Goal: Transaction & Acquisition: Purchase product/service

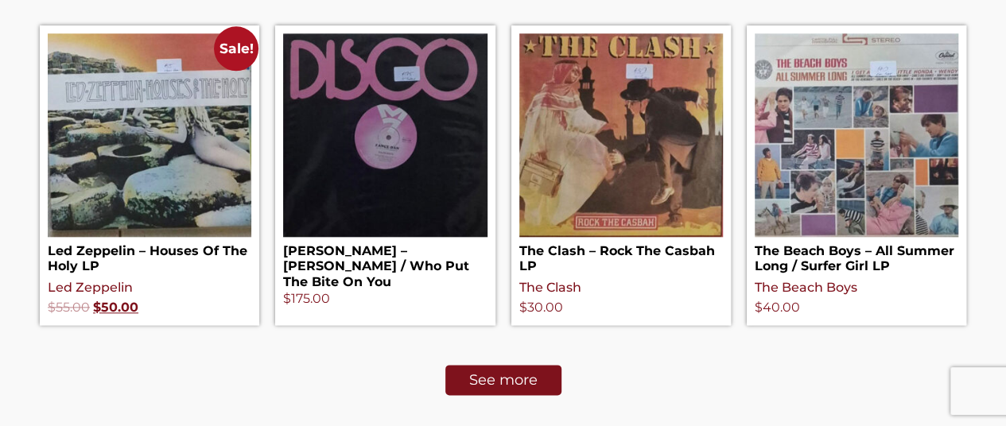
scroll to position [776, 0]
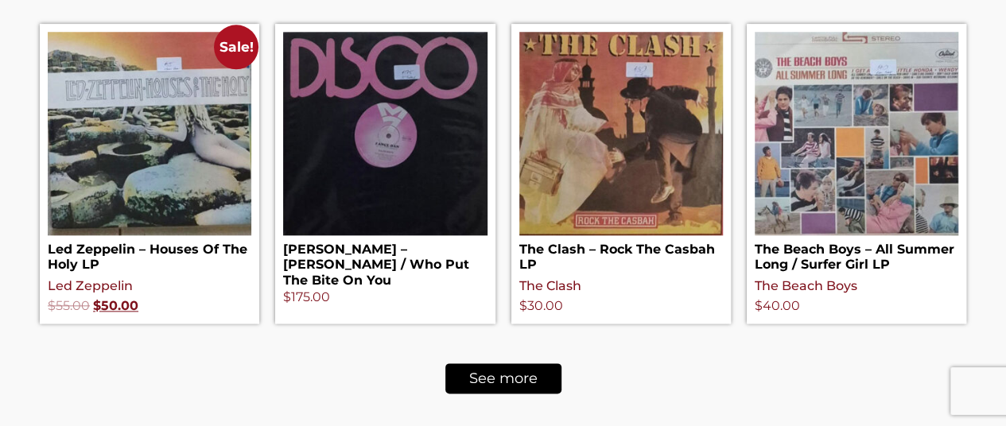
click at [538, 374] on link "See more" at bounding box center [503, 378] width 116 height 30
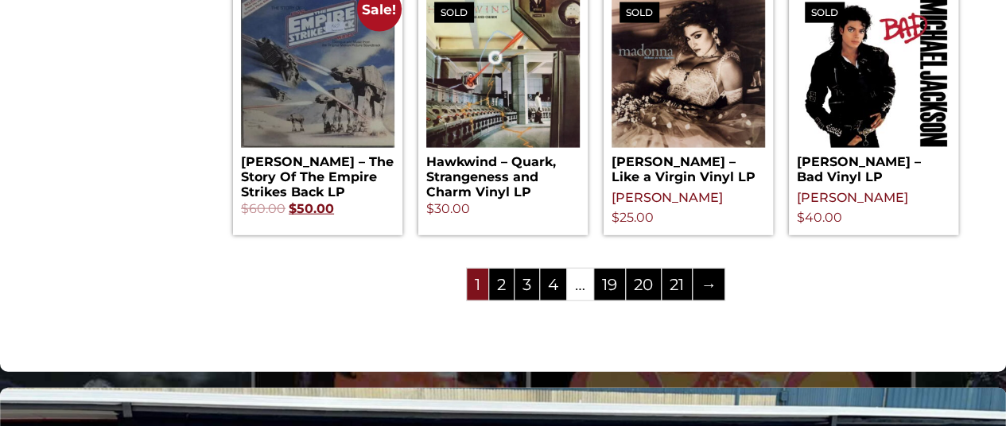
scroll to position [1812, 0]
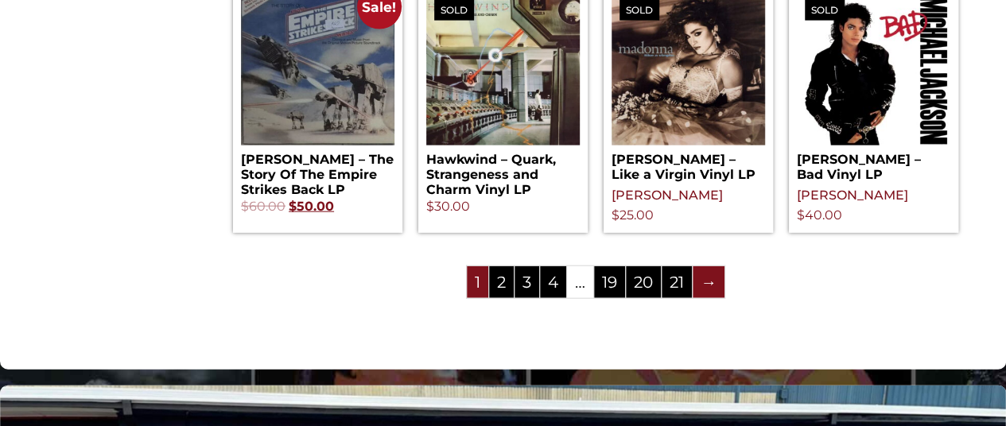
click at [701, 283] on link "→" at bounding box center [709, 282] width 32 height 32
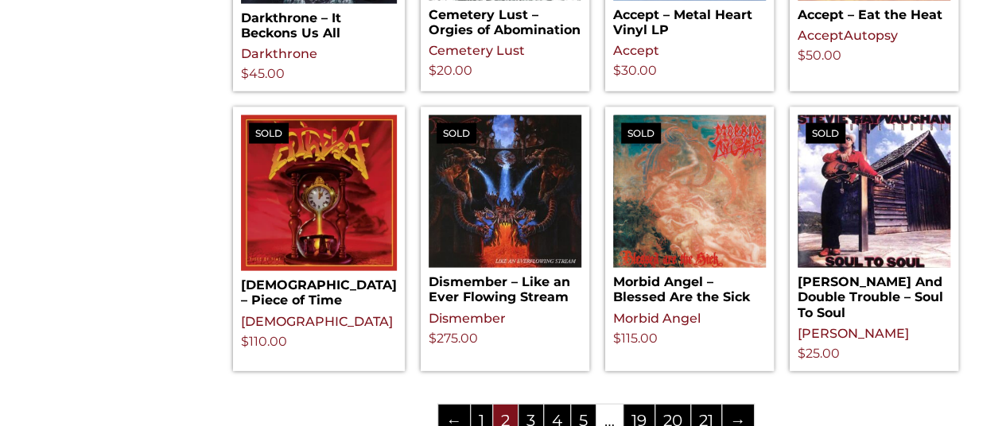
scroll to position [1718, 0]
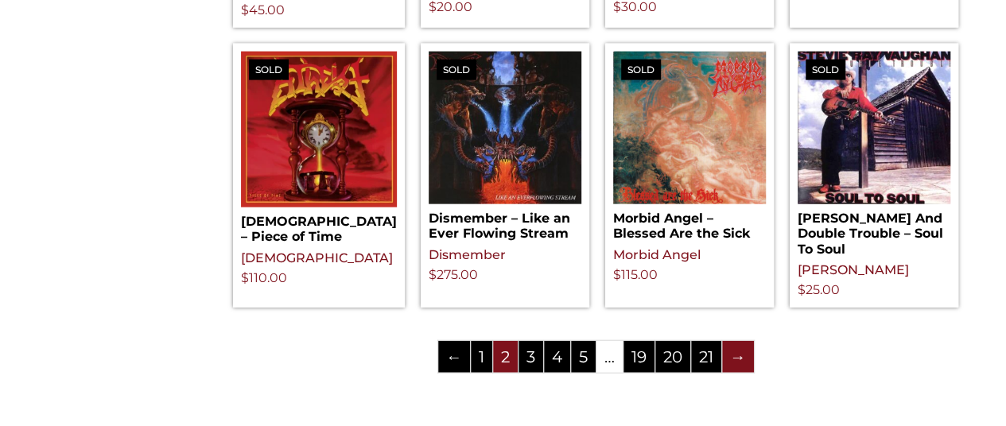
click at [736, 349] on link "→" at bounding box center [738, 357] width 32 height 32
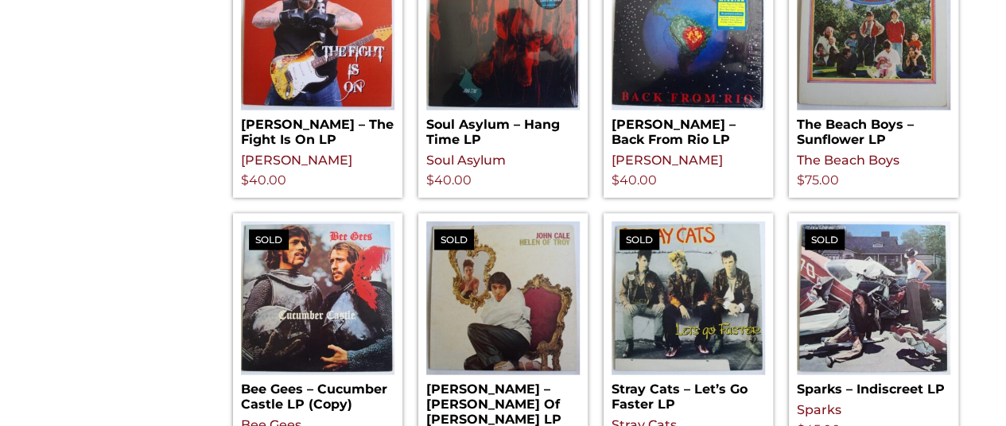
scroll to position [1622, 0]
